Goal: Find specific page/section: Find specific page/section

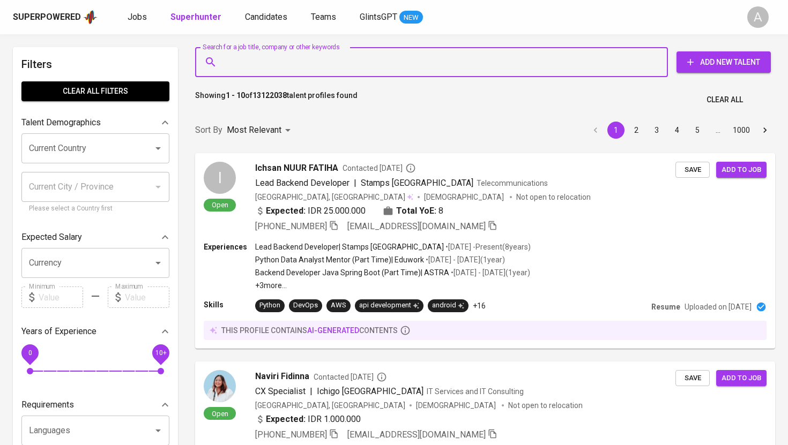
type input "[EMAIL_ADDRESS][DOMAIN_NAME]"
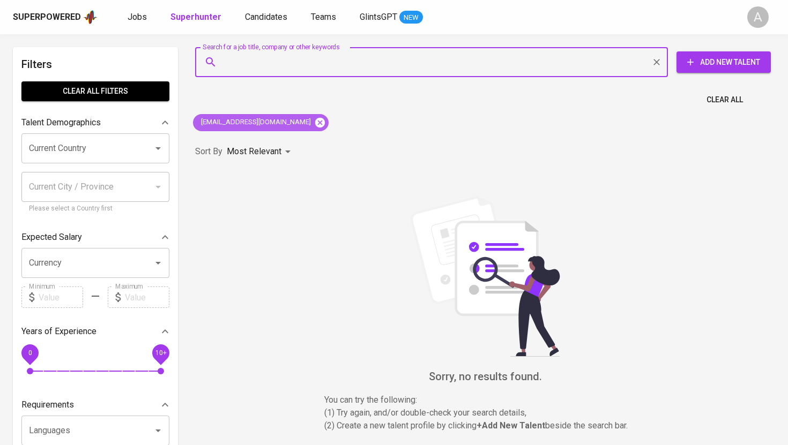
click at [324, 124] on icon at bounding box center [320, 122] width 10 height 10
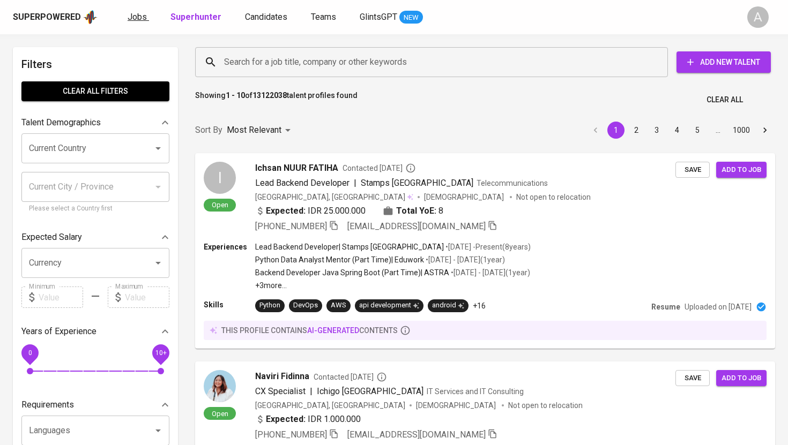
click at [142, 18] on span "Jobs" at bounding box center [137, 17] width 19 height 10
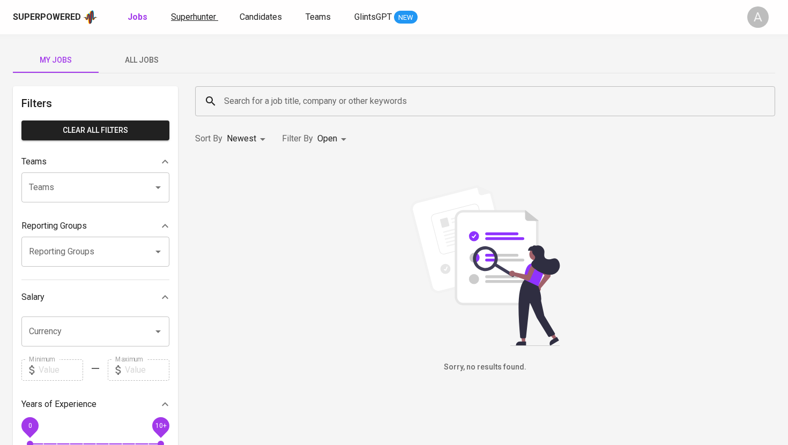
click at [194, 14] on span "Superhunter" at bounding box center [193, 17] width 45 height 10
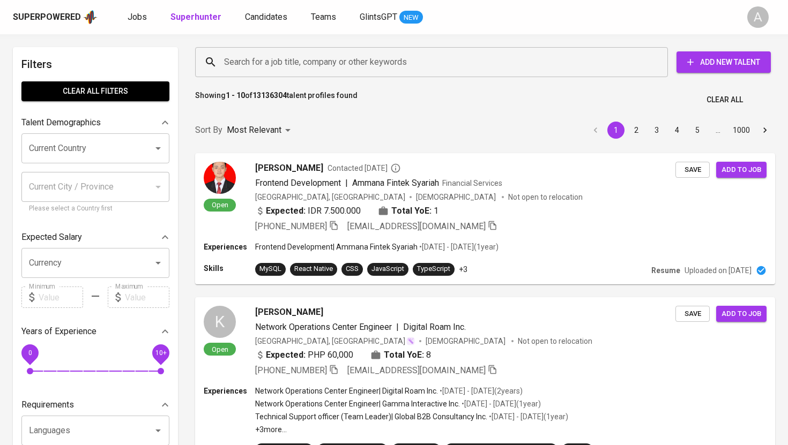
click at [259, 64] on input "Search for a job title, company or other keywords" at bounding box center [434, 62] width 426 height 20
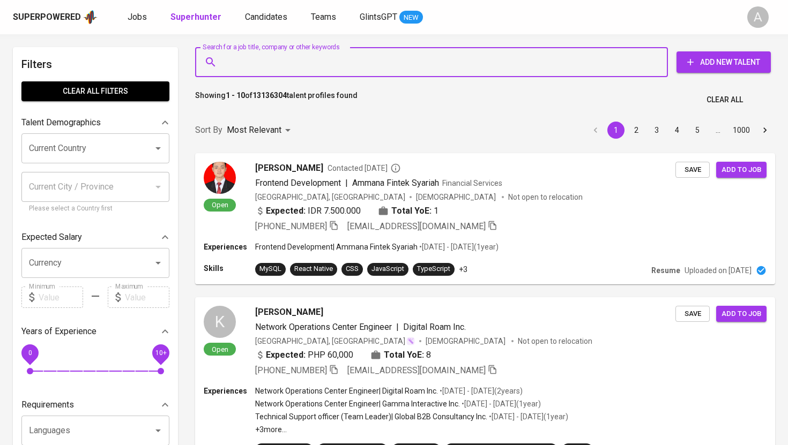
paste input "[EMAIL_ADDRESS][DOMAIN_NAME]"
type input "[EMAIL_ADDRESS][DOMAIN_NAME]"
